Goal: Contribute content: Add original content to the website for others to see

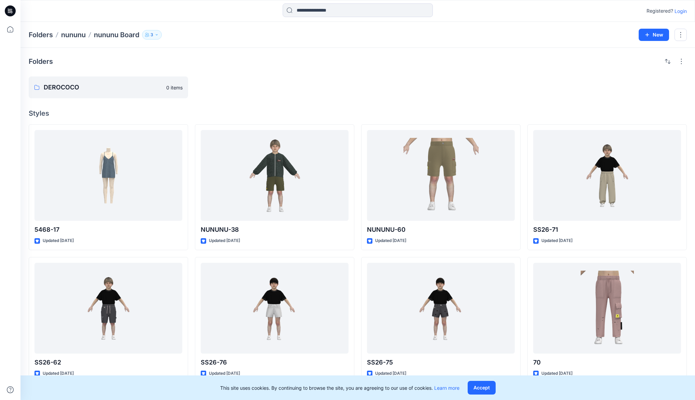
click at [679, 12] on p "Login" at bounding box center [681, 11] width 12 height 7
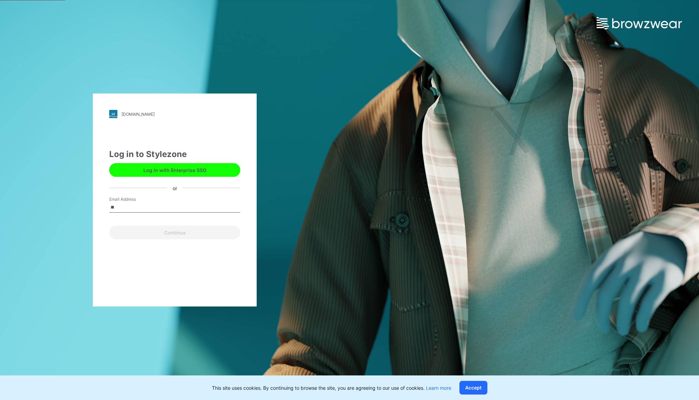
type input "**********"
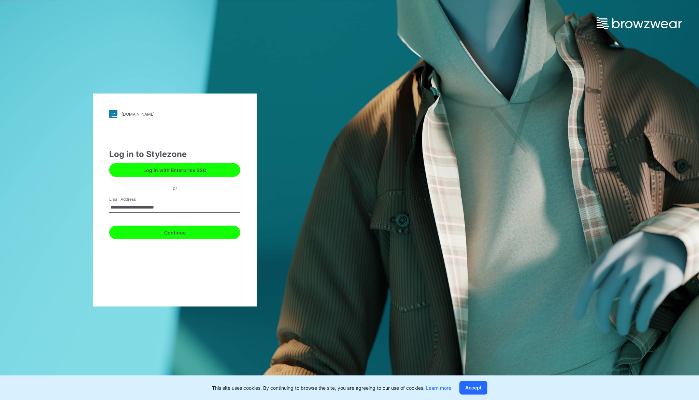
click at [165, 231] on button "Continue" at bounding box center [174, 233] width 131 height 14
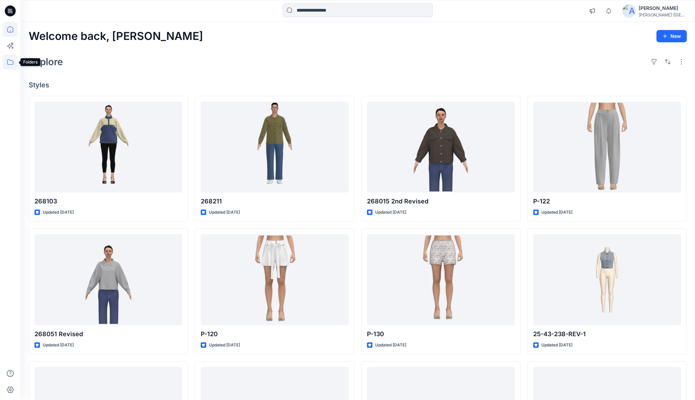
click at [10, 63] on icon at bounding box center [10, 62] width 15 height 15
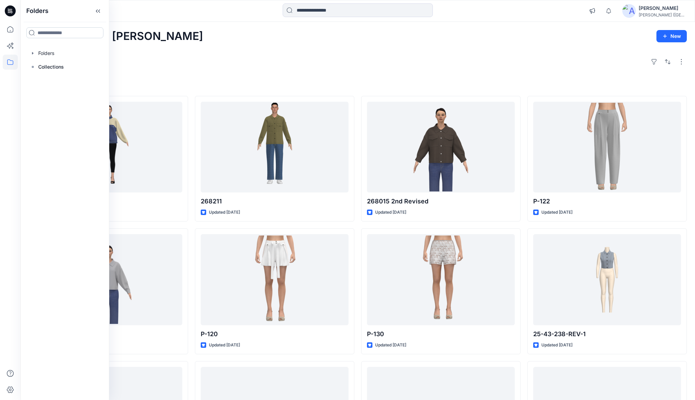
click at [55, 34] on input at bounding box center [64, 32] width 77 height 11
type input "***"
click at [75, 100] on span "- developments Board" at bounding box center [72, 98] width 53 height 6
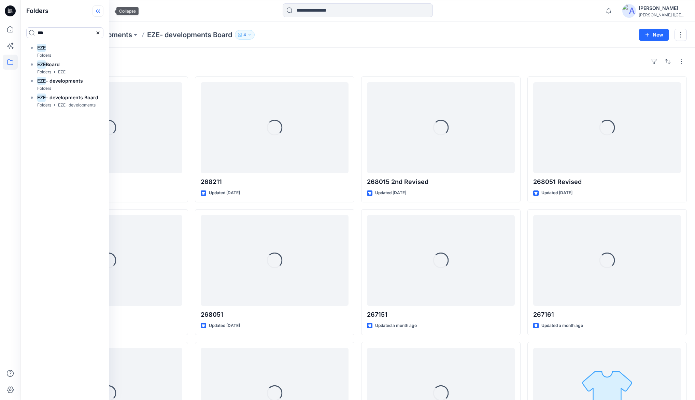
click at [103, 12] on icon at bounding box center [98, 10] width 11 height 11
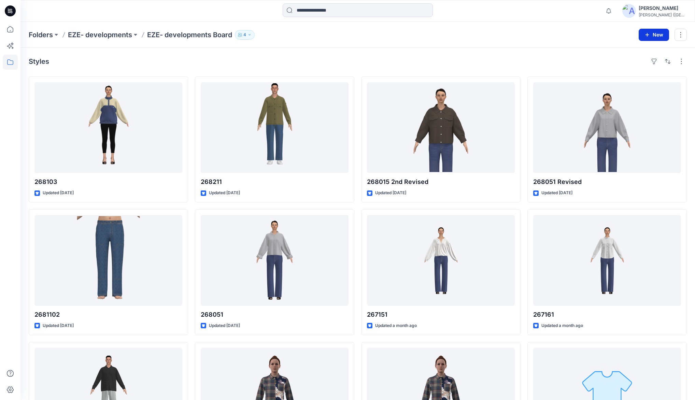
click at [657, 36] on button "New" at bounding box center [654, 35] width 30 height 12
click at [627, 51] on p "New Style" at bounding box center [633, 51] width 23 height 8
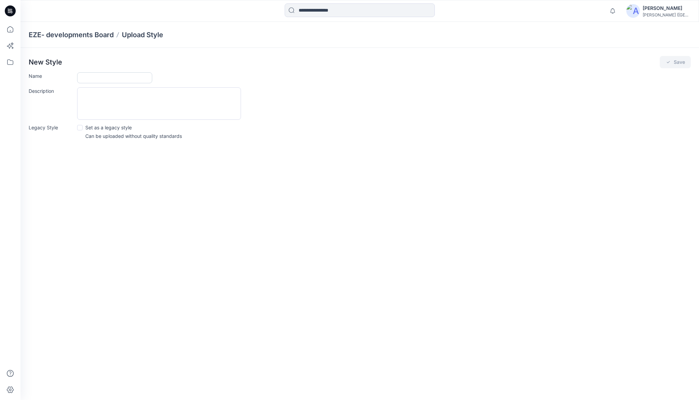
click at [89, 76] on input "Name" at bounding box center [114, 77] width 75 height 11
type input "**********"
click at [672, 63] on button "Save" at bounding box center [675, 62] width 31 height 12
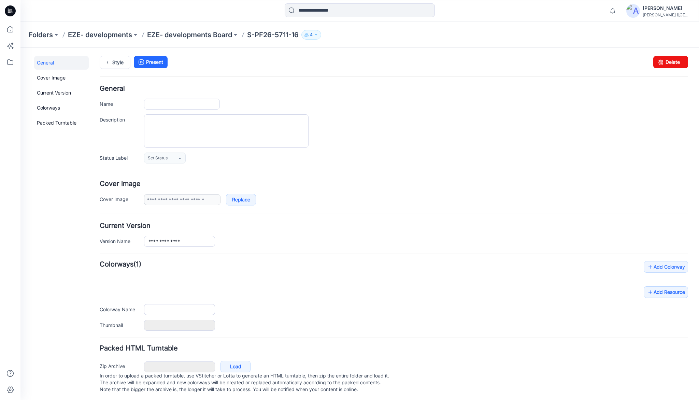
type input "**********"
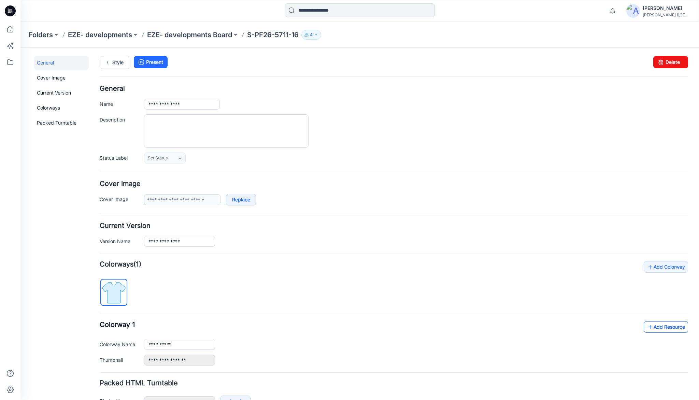
click at [665, 328] on link "Add Resource" at bounding box center [666, 327] width 44 height 12
type input "**********"
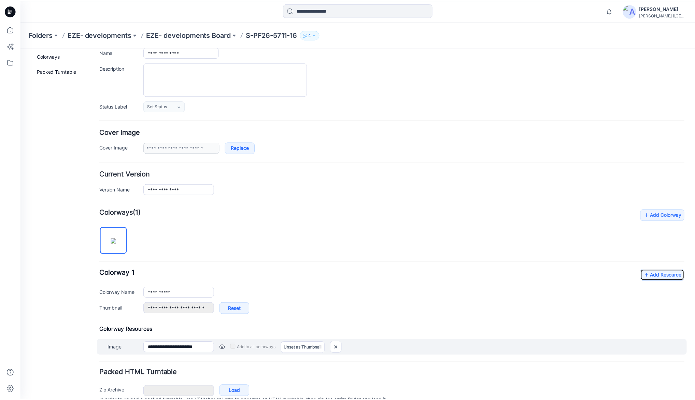
scroll to position [82, 0]
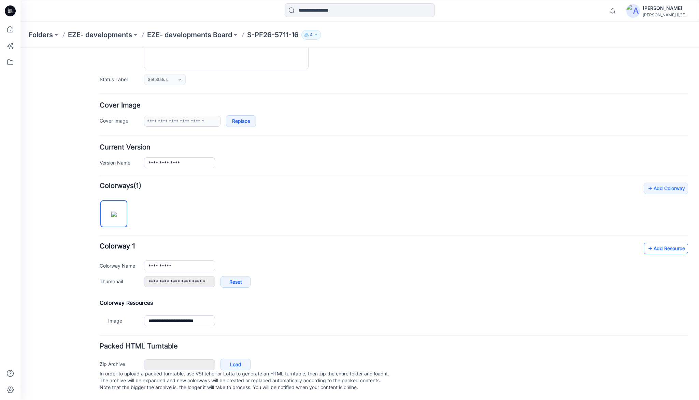
click at [670, 246] on link "Add Resource" at bounding box center [666, 249] width 44 height 12
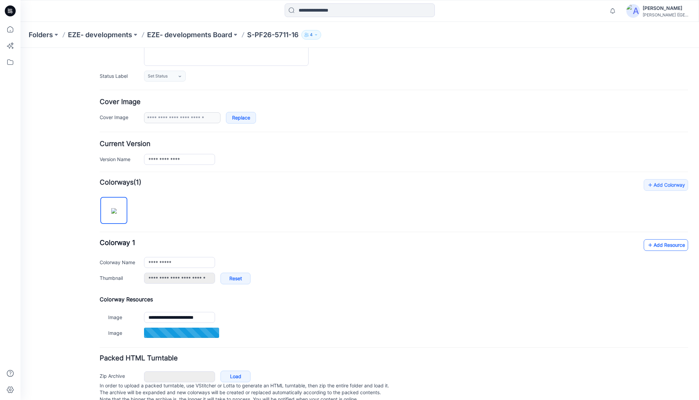
click at [671, 246] on link "Add Resource" at bounding box center [666, 245] width 44 height 12
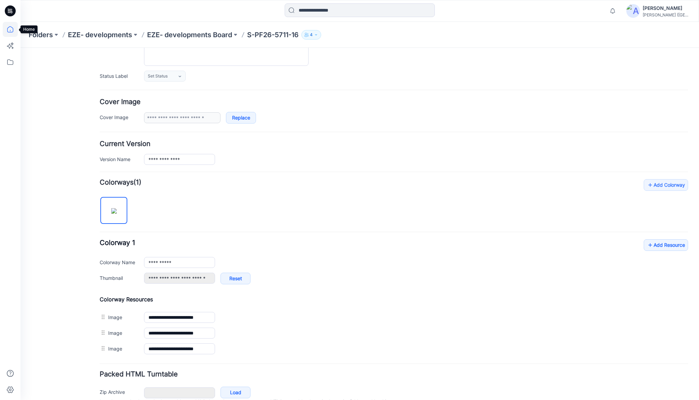
drag, startPoint x: 9, startPoint y: 30, endPoint x: 13, endPoint y: 35, distance: 6.5
click at [9, 30] on icon at bounding box center [10, 29] width 15 height 15
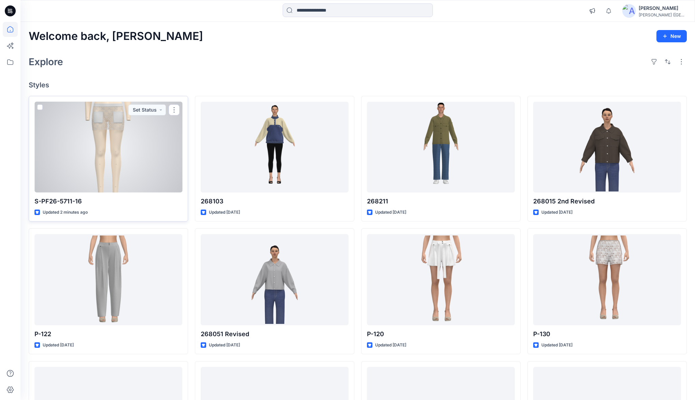
click at [147, 137] on div at bounding box center [108, 147] width 148 height 91
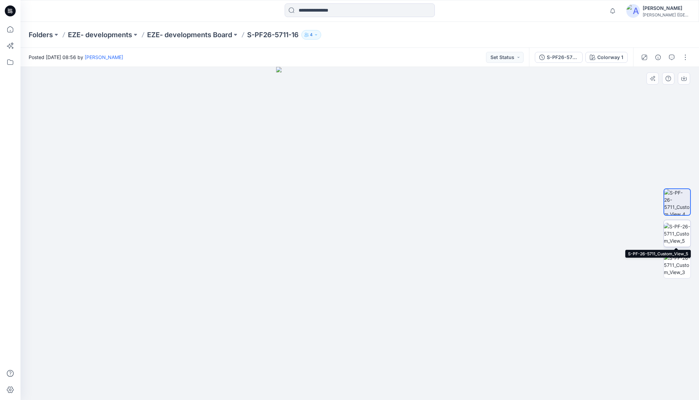
click at [680, 236] on img at bounding box center [677, 234] width 27 height 22
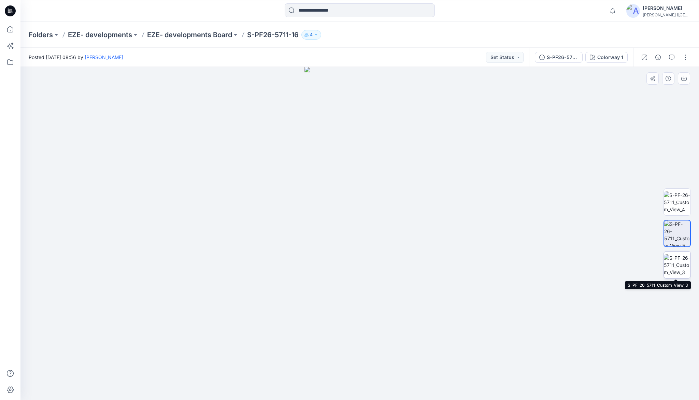
click at [679, 263] on img at bounding box center [677, 265] width 27 height 22
click at [10, 29] on icon at bounding box center [10, 29] width 15 height 15
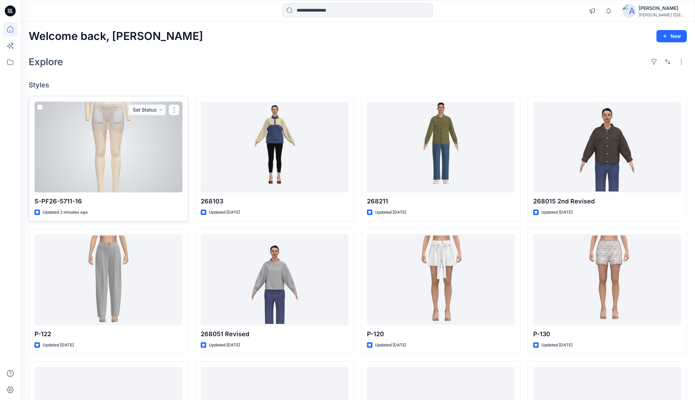
click at [173, 108] on button "button" at bounding box center [174, 110] width 11 height 11
click at [192, 164] on p "Duplicate to..." at bounding box center [197, 163] width 31 height 7
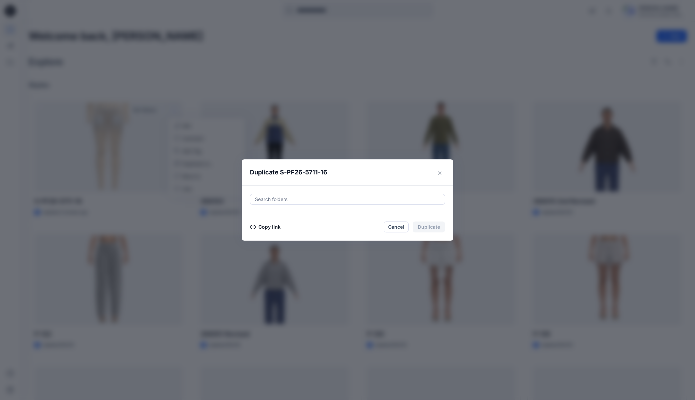
click at [272, 226] on button "Copy link" at bounding box center [265, 227] width 31 height 8
